Goal: Information Seeking & Learning: Learn about a topic

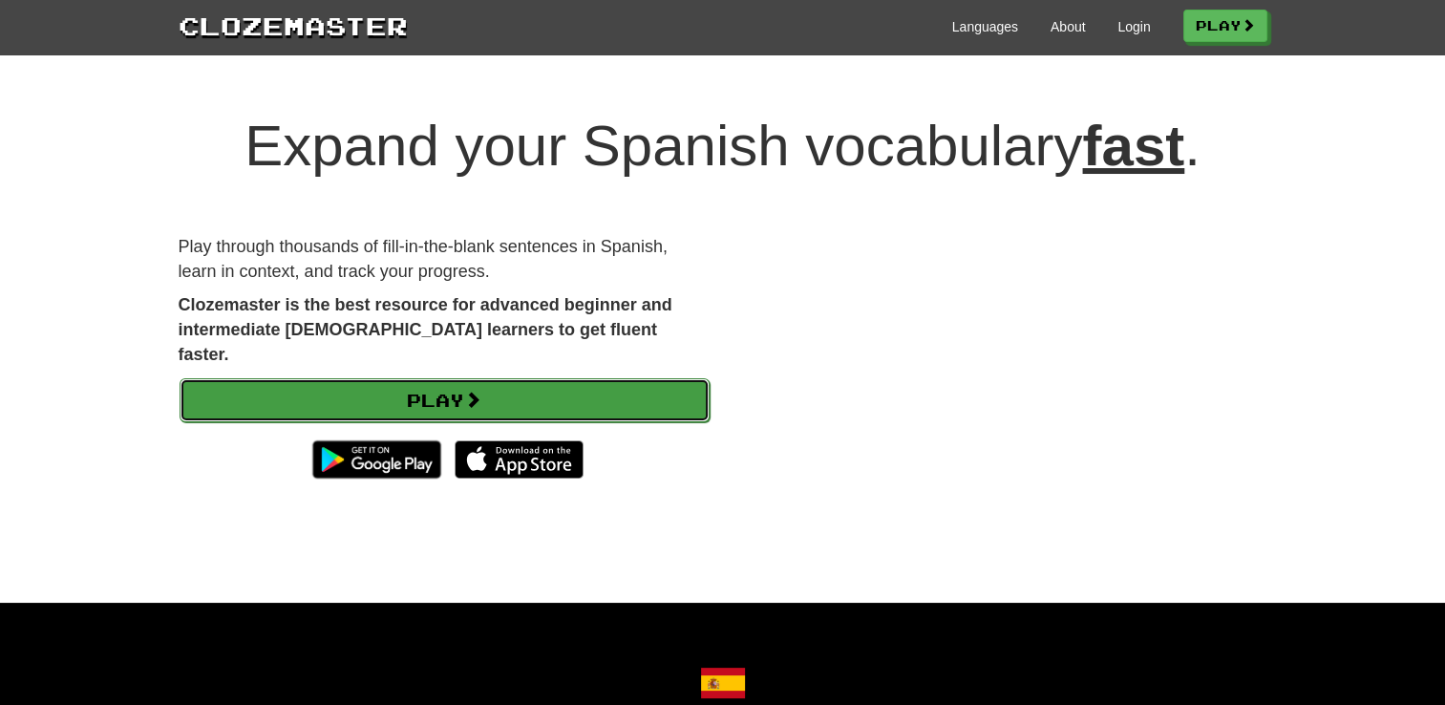
click at [568, 388] on link "Play" at bounding box center [445, 400] width 530 height 44
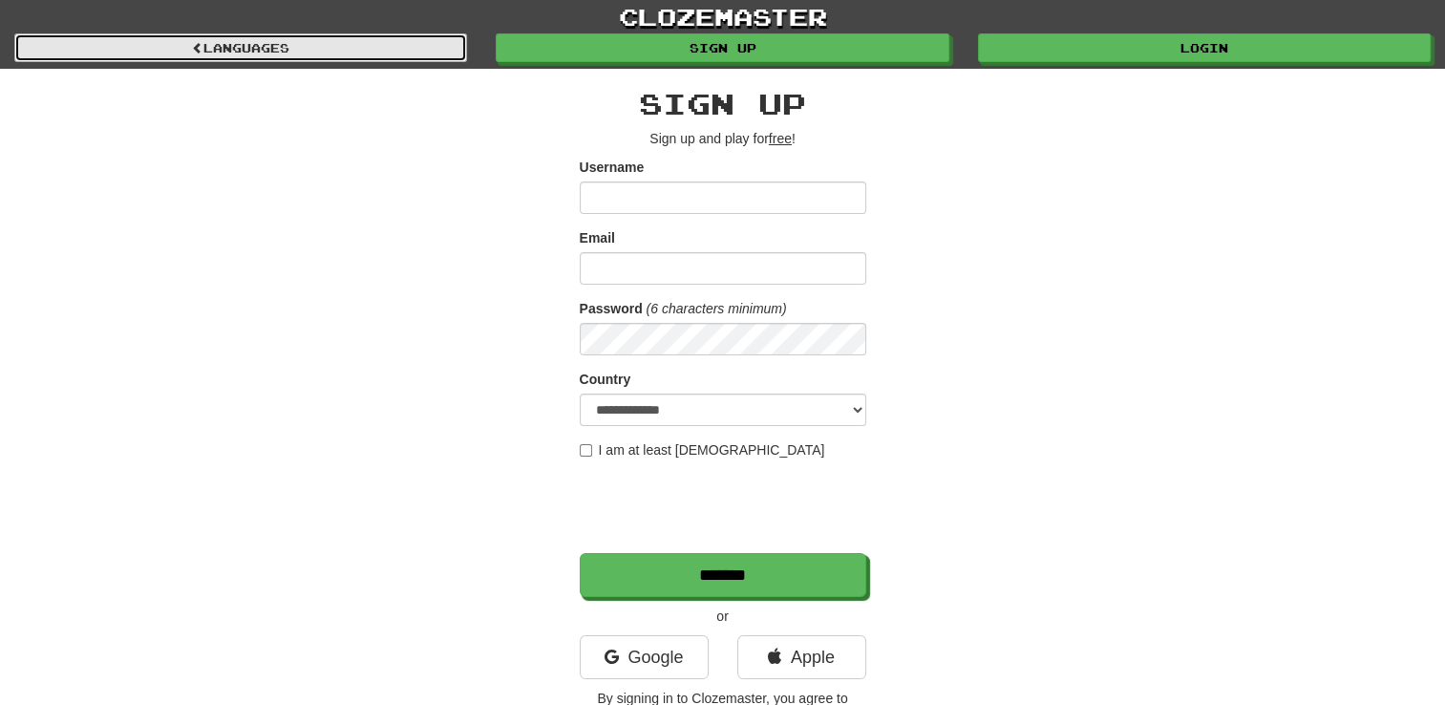
click at [372, 44] on link "Languages" at bounding box center [240, 47] width 453 height 29
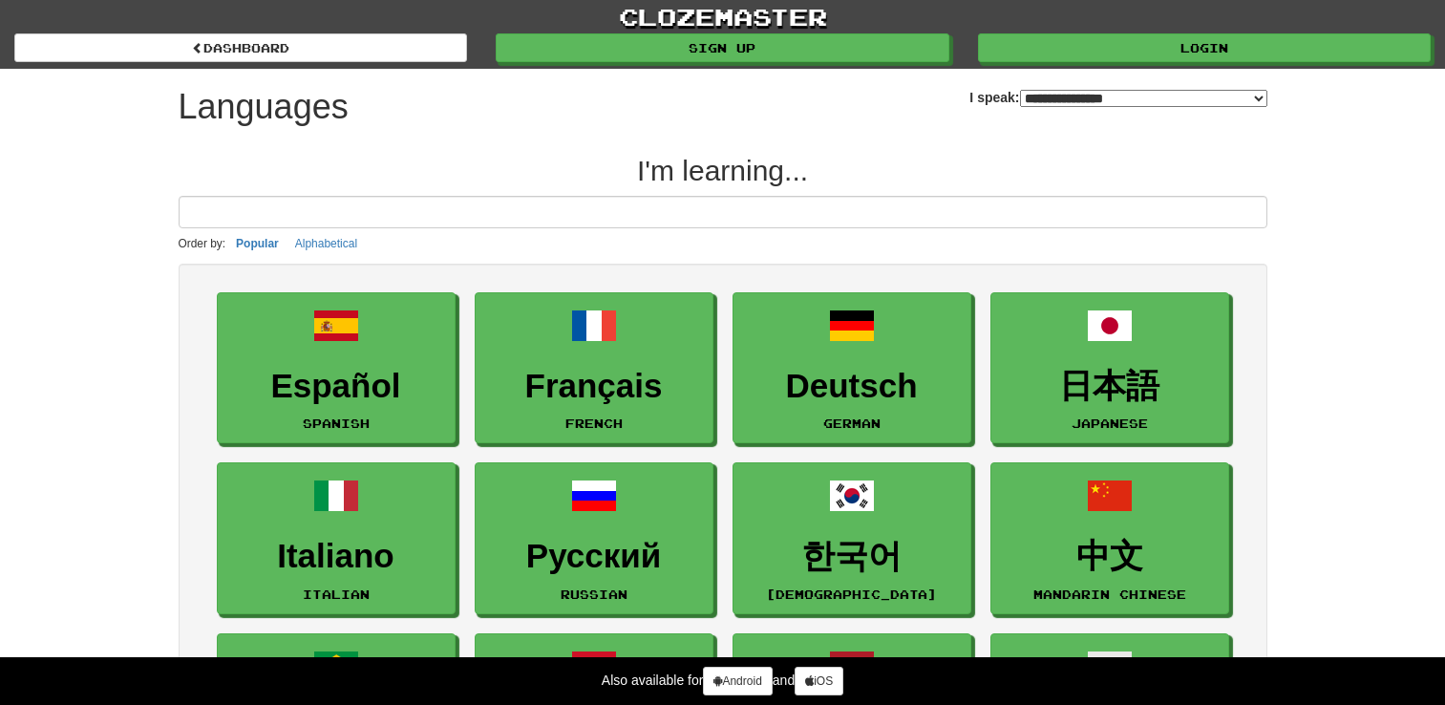
select select "*******"
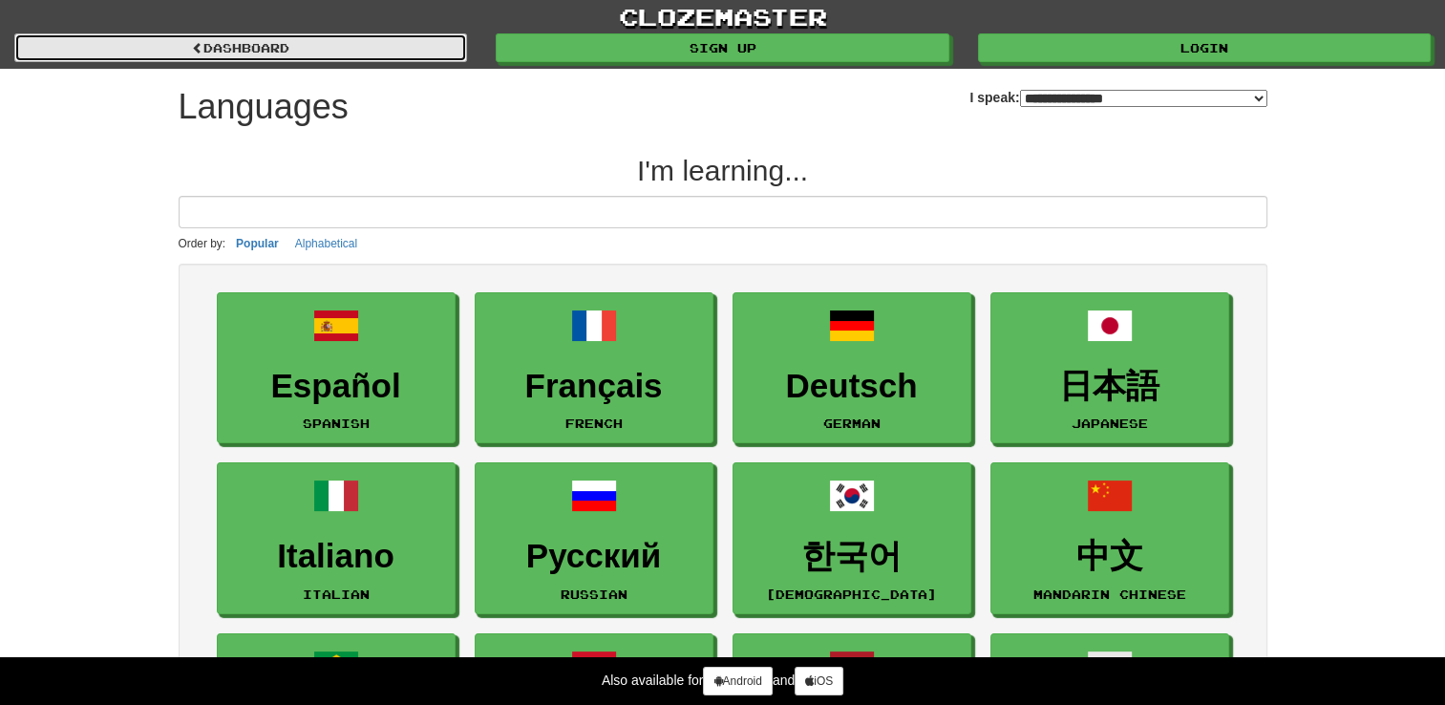
click at [327, 45] on link "dashboard" at bounding box center [240, 47] width 453 height 29
